Goal: Information Seeking & Learning: Learn about a topic

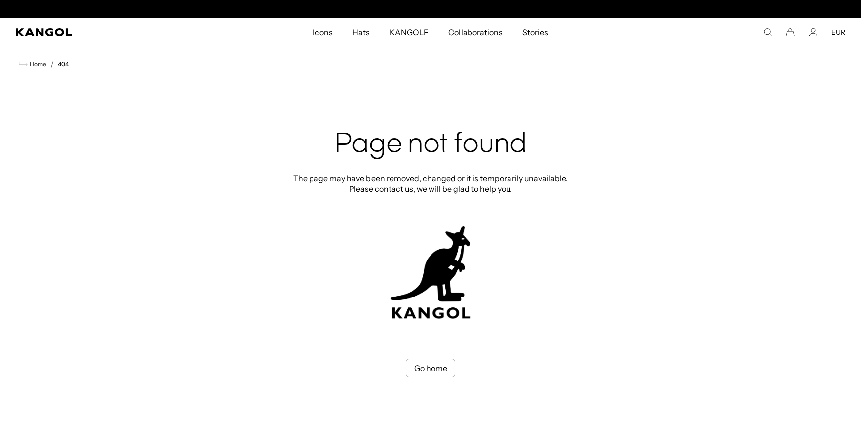
scroll to position [0, 203]
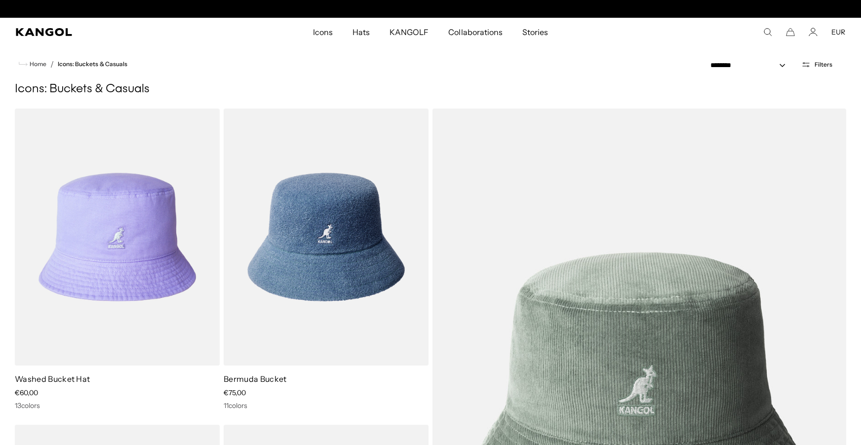
scroll to position [0, 203]
